Goal: Navigation & Orientation: Find specific page/section

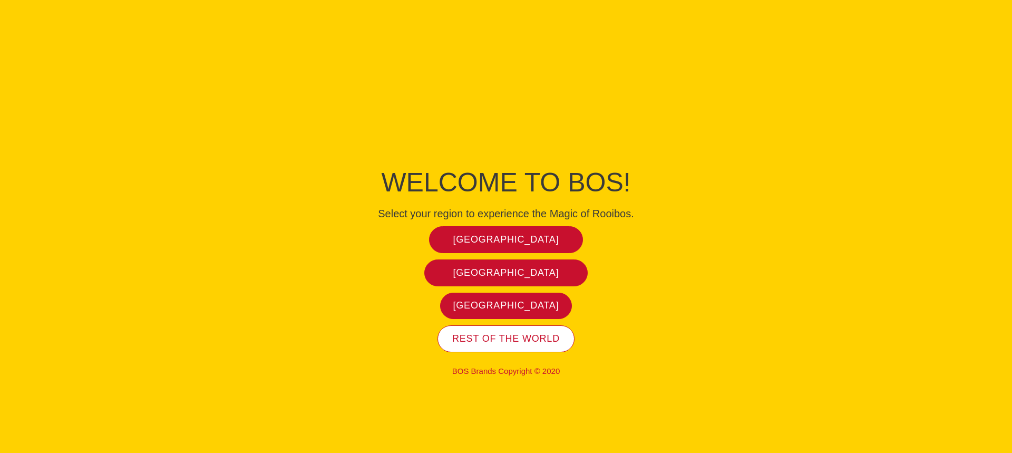
click at [527, 333] on span "Rest of the world" at bounding box center [506, 339] width 108 height 12
click at [550, 340] on span "Rest of the world" at bounding box center [506, 339] width 108 height 12
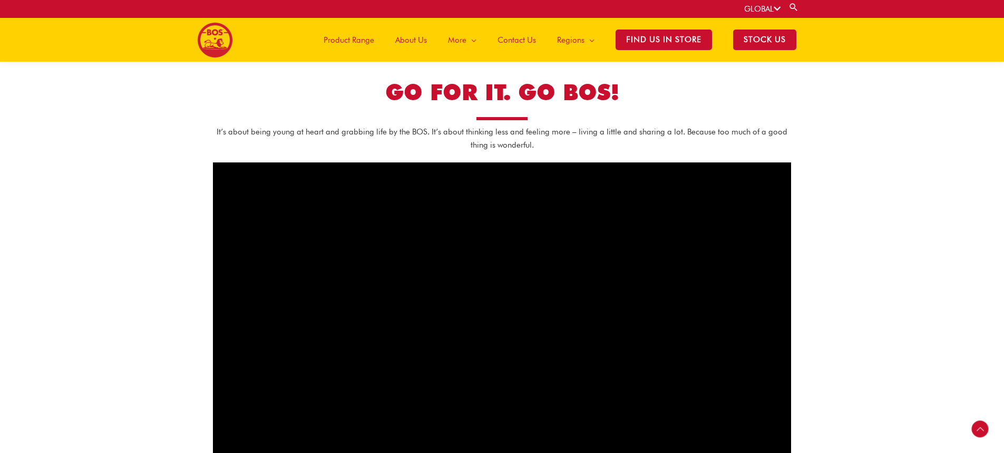
scroll to position [576, 0]
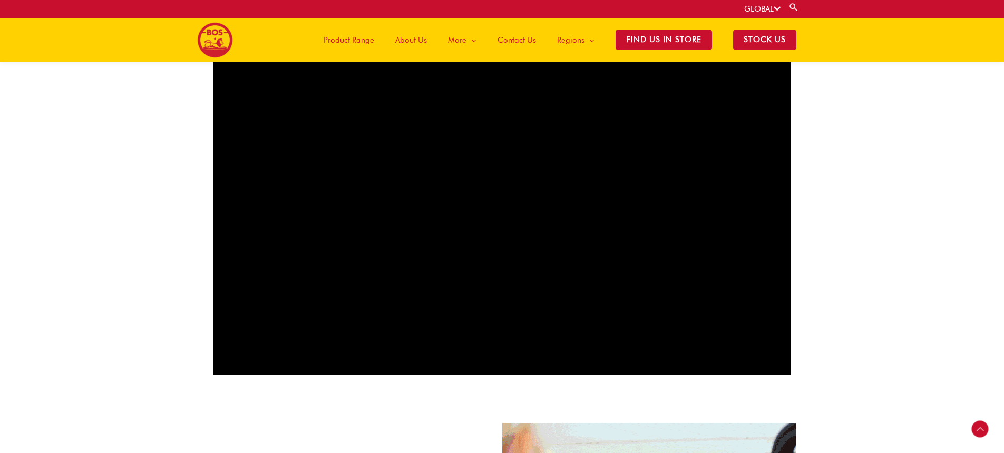
click at [811, 243] on section "GO FOR IT. GO BOS! It’s about being young at heart and grabbing life by the BOS…" at bounding box center [502, 159] width 1004 height 441
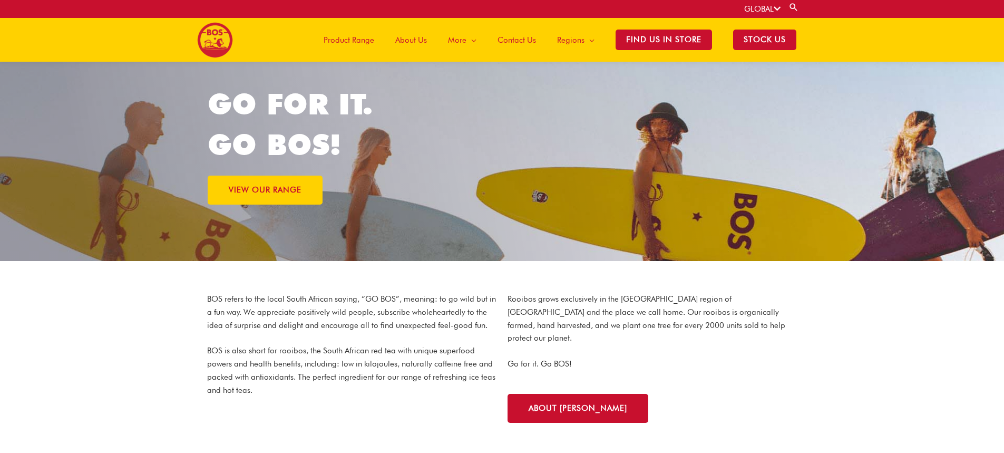
scroll to position [0, 0]
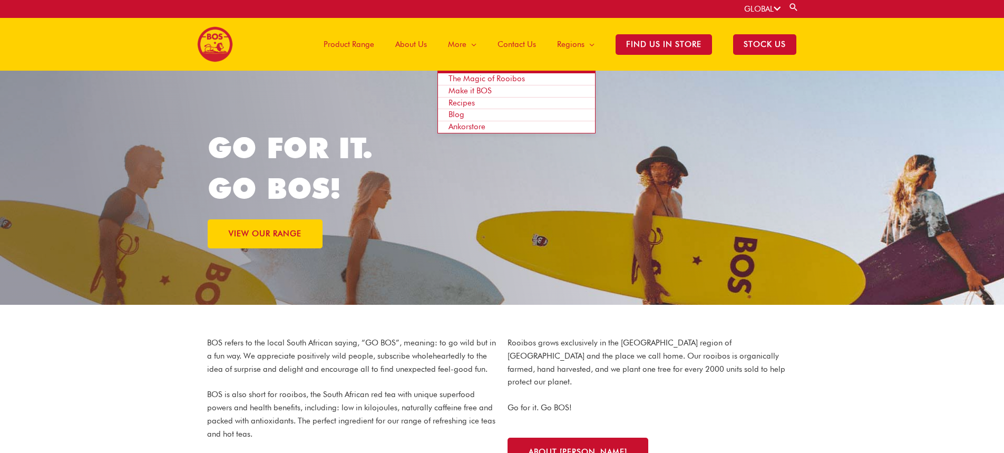
click at [476, 89] on span "Make it BOS" at bounding box center [470, 90] width 43 height 9
